Goal: Task Accomplishment & Management: Use online tool/utility

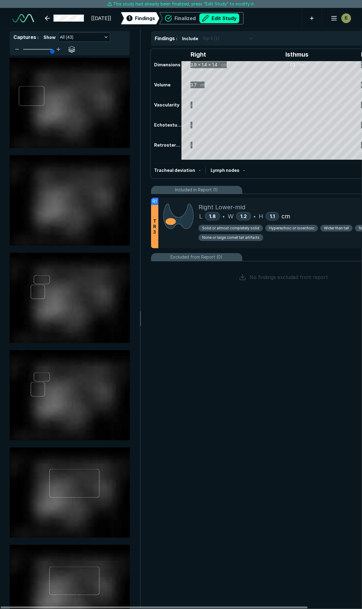
scroll to position [3381, 2412]
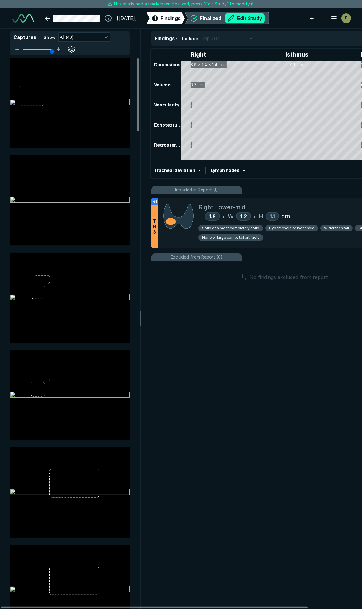
click at [258, 18] on button "Edit Study" at bounding box center [245, 18] width 40 height 10
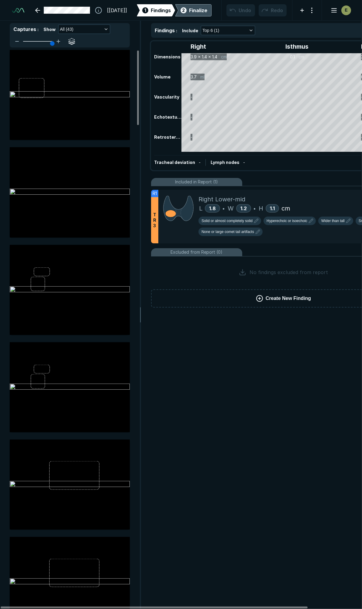
scroll to position [3416, 2412]
click at [276, 220] on span "Hyperechoic or isoechoic" at bounding box center [287, 220] width 41 height 5
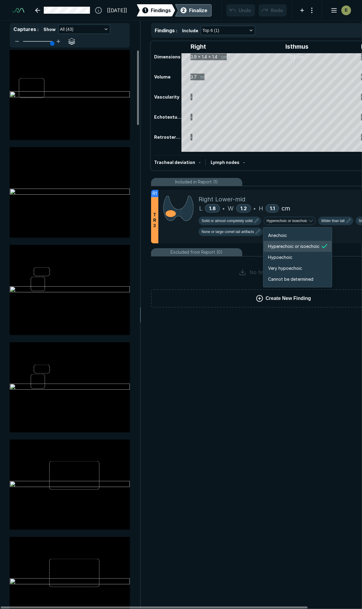
scroll to position [1015, 1090]
click at [284, 259] on span "Hypoechoic" at bounding box center [281, 257] width 24 height 7
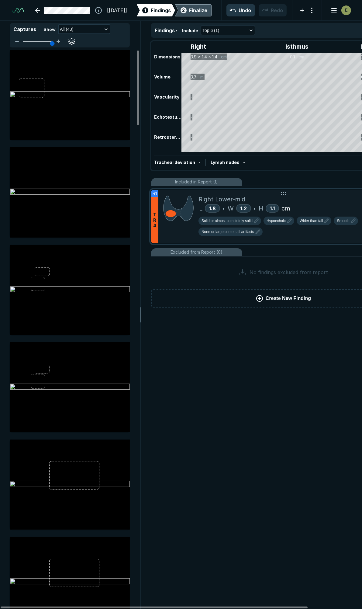
click at [295, 192] on div "Right Lower-mid L 1.8 • W 1.2 • H 1.1 cm Solid or almost completely solid Hypoe…" at bounding box center [305, 217] width 213 height 54
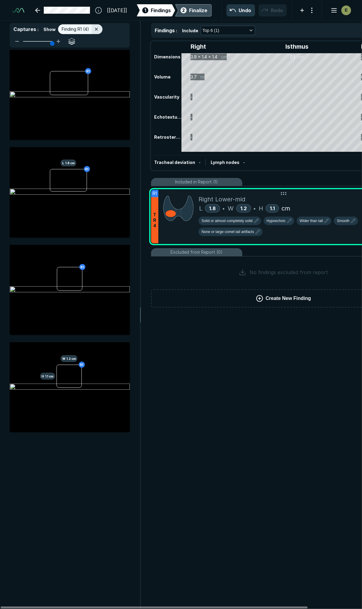
scroll to position [3231, 1313]
click at [256, 230] on icon "button" at bounding box center [257, 231] width 7 height 7
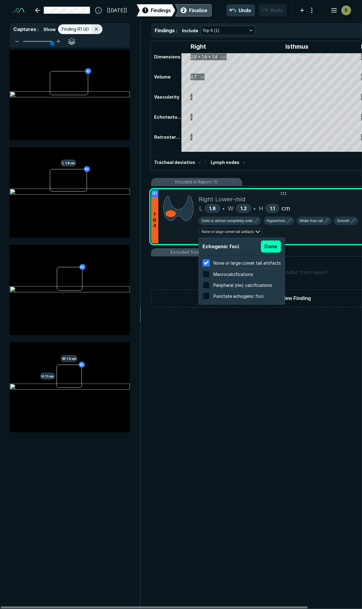
scroll to position [978, 1160]
click at [220, 295] on span "Punctate echogenic foci" at bounding box center [239, 296] width 50 height 5
checkbox input "false"
checkbox input "true"
click at [268, 248] on button "Done" at bounding box center [271, 246] width 20 height 12
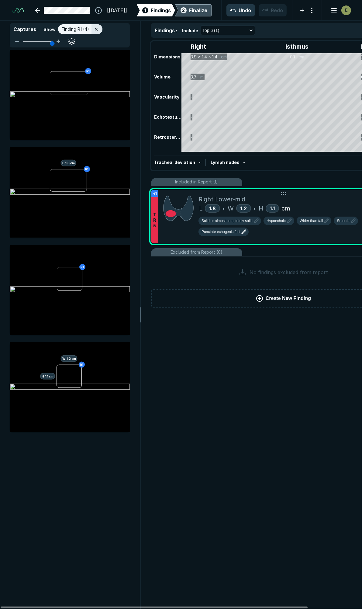
scroll to position [1957, 1964]
click at [197, 13] on div "Finalize" at bounding box center [198, 10] width 18 height 7
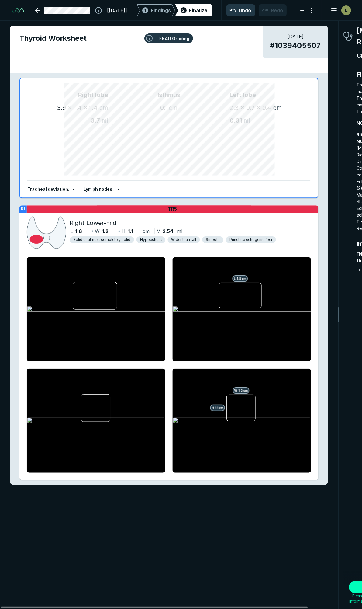
scroll to position [3394, 1099]
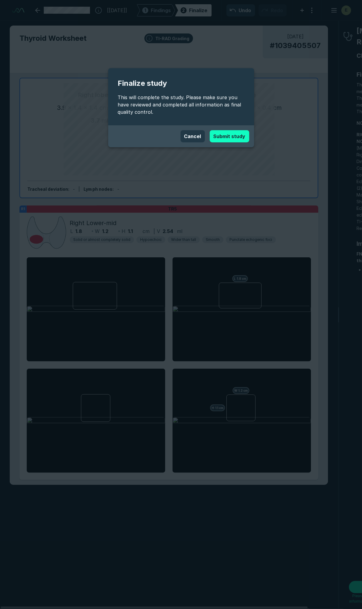
click at [234, 137] on button "Submit study" at bounding box center [230, 136] width 40 height 12
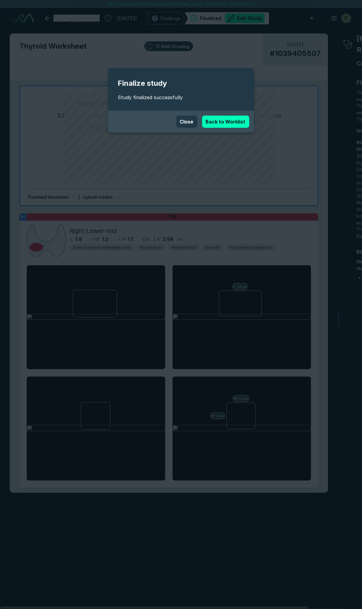
scroll to position [3381, 2412]
click at [227, 122] on link "Back to Worklist" at bounding box center [225, 122] width 47 height 12
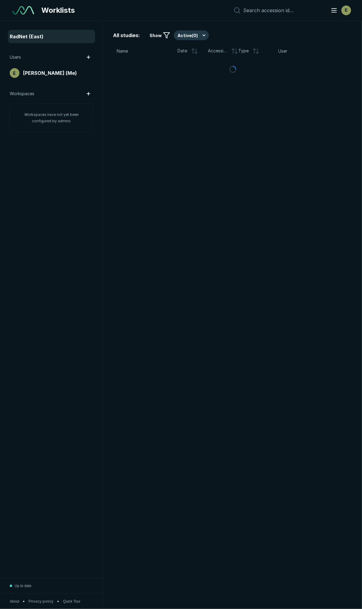
scroll to position [3319, 1850]
